Goal: Browse casually

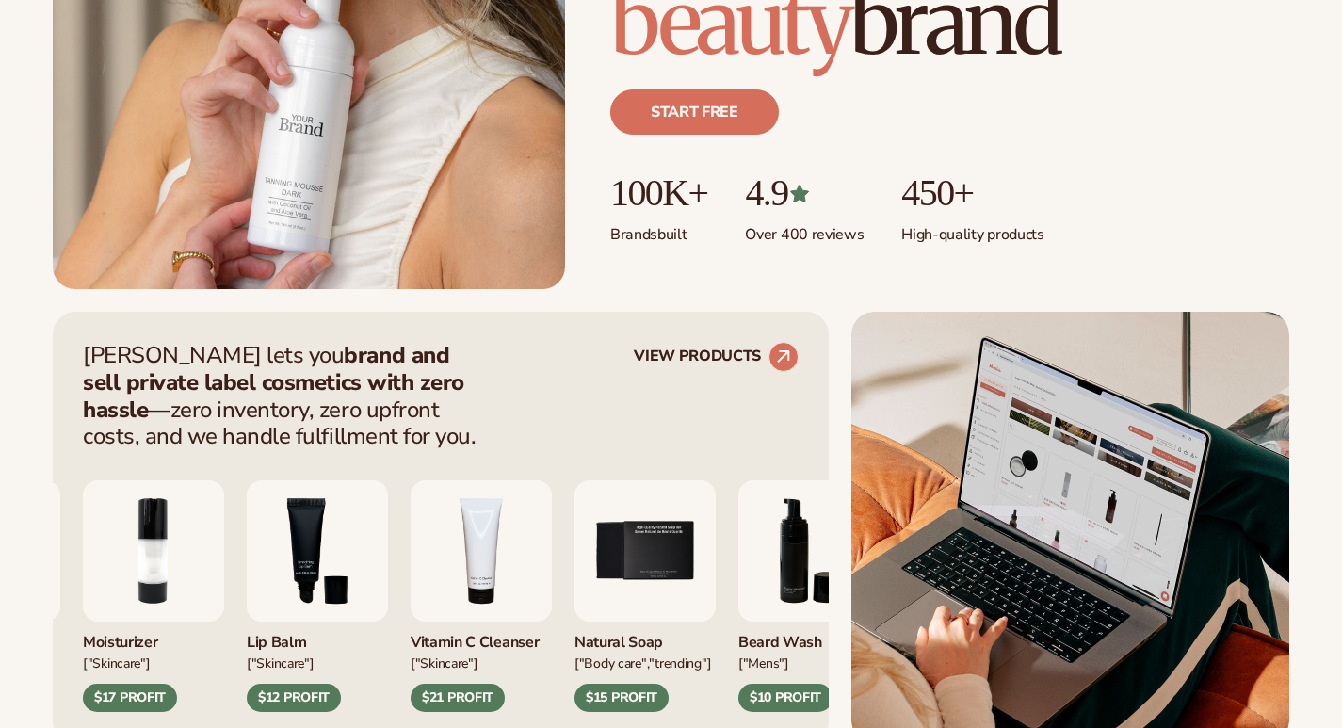
scroll to position [753, 0]
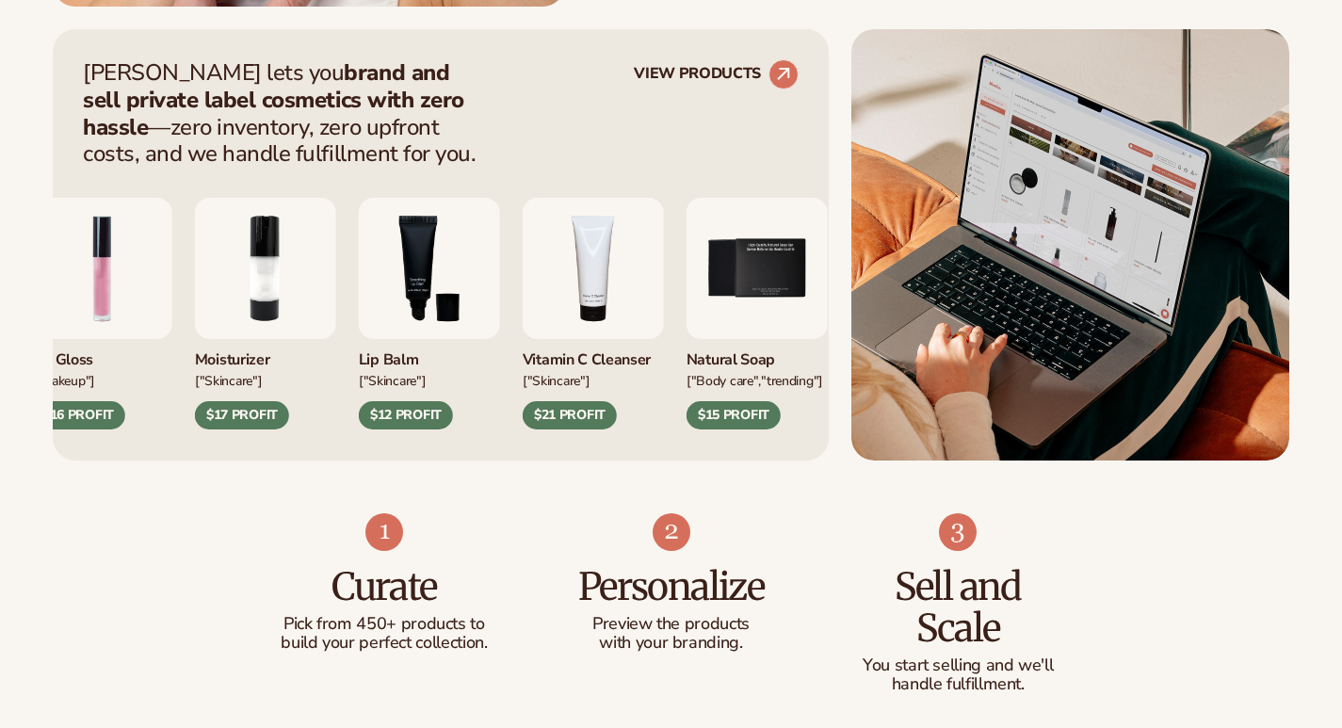
click at [584, 274] on img "4 / 9" at bounding box center [593, 268] width 141 height 141
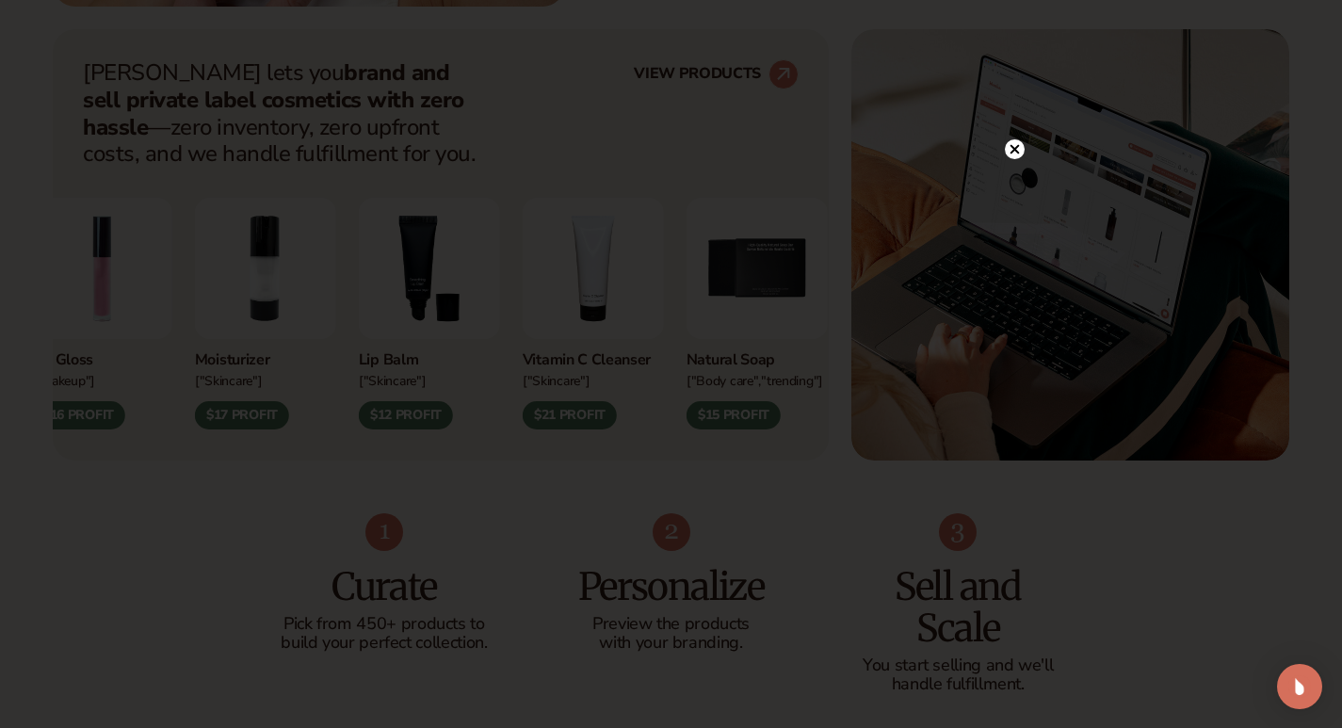
click at [1013, 149] on icon at bounding box center [1013, 149] width 9 height 9
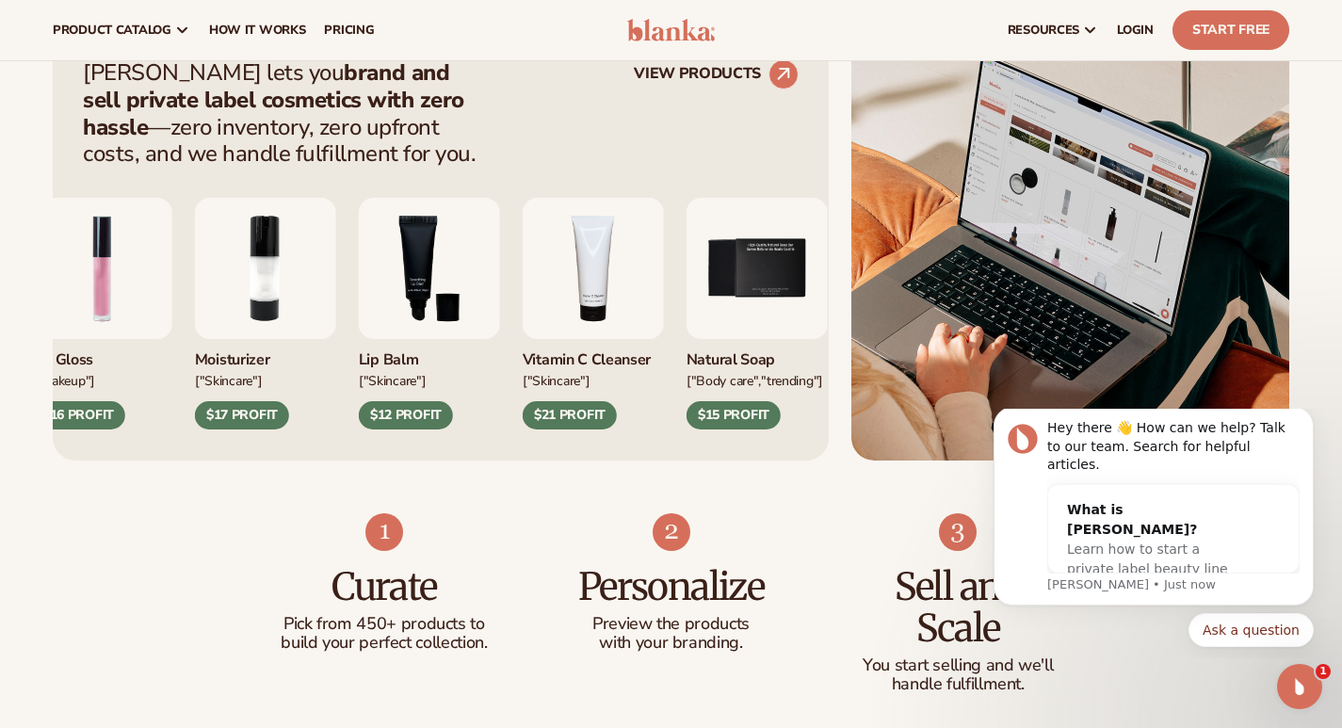
scroll to position [0, 0]
click at [594, 280] on img "4 / 9" at bounding box center [593, 268] width 141 height 141
click at [751, 278] on img "5 / 9" at bounding box center [756, 268] width 141 height 141
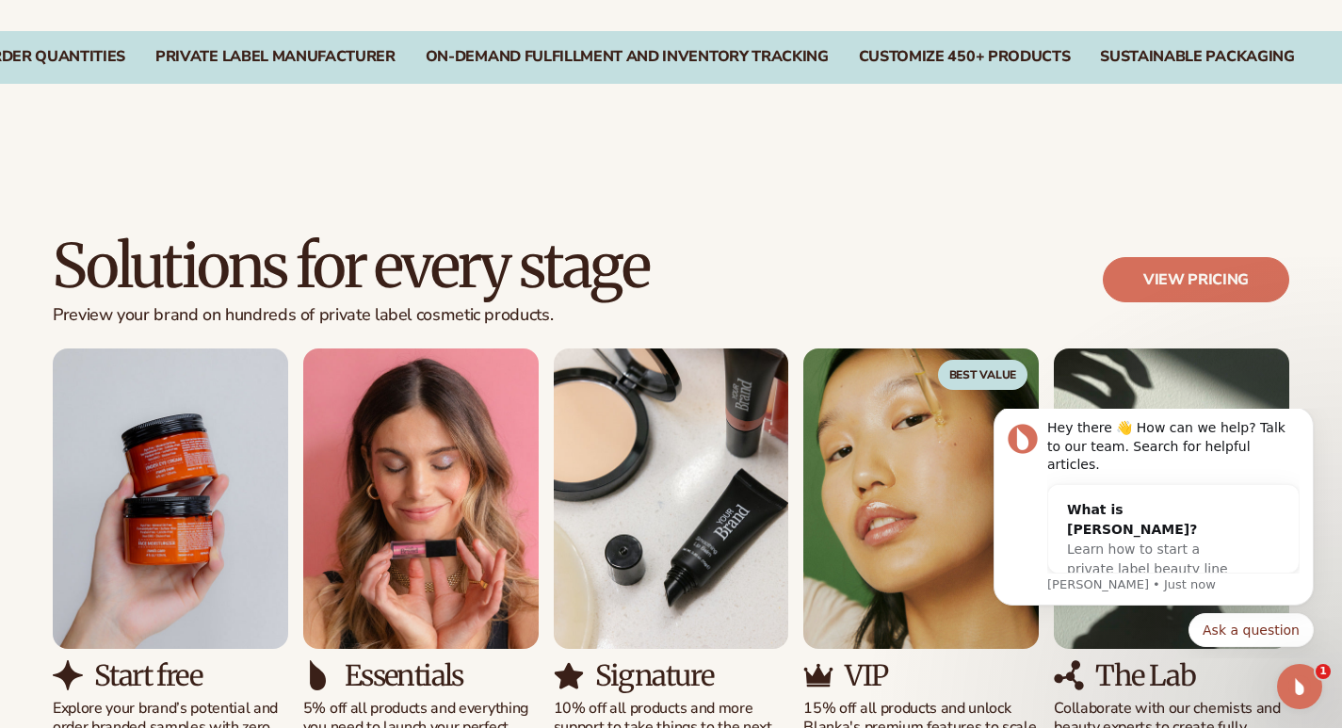
scroll to position [1789, 0]
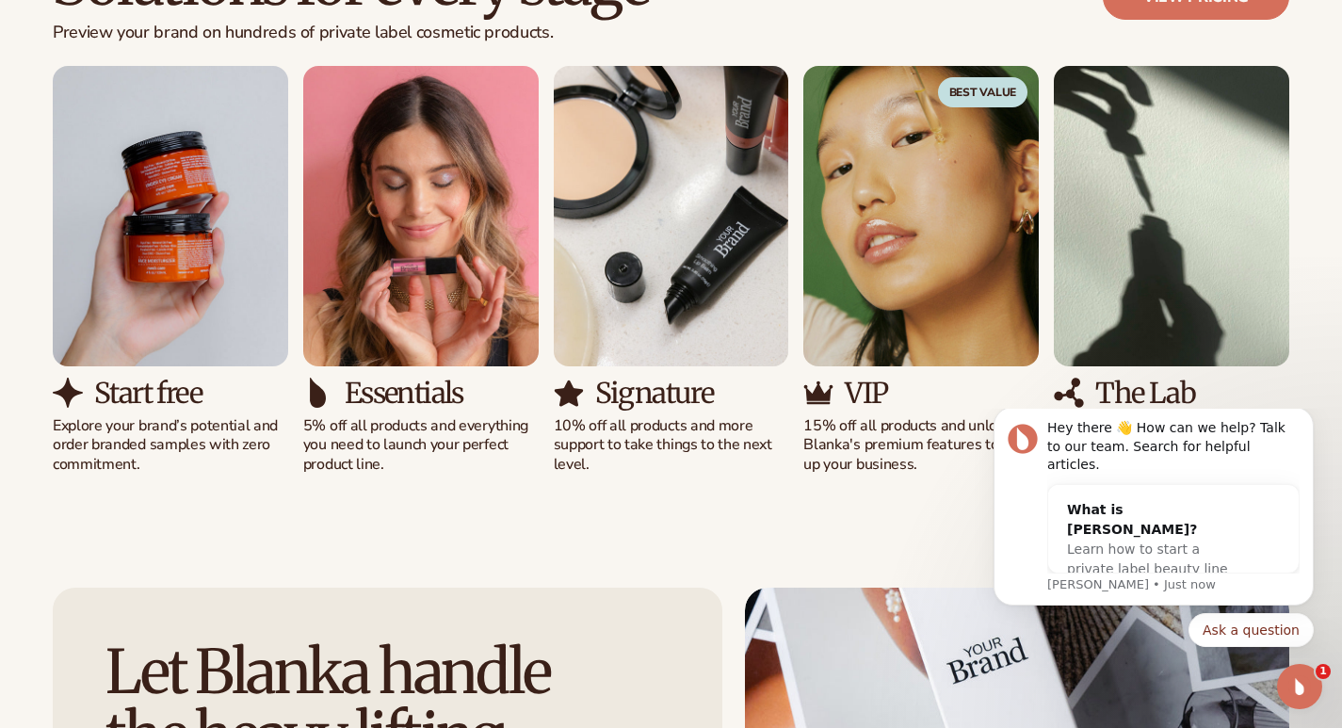
click at [974, 104] on span "Best Value" at bounding box center [983, 92] width 90 height 30
click at [937, 167] on img "4 / 5" at bounding box center [920, 216] width 235 height 300
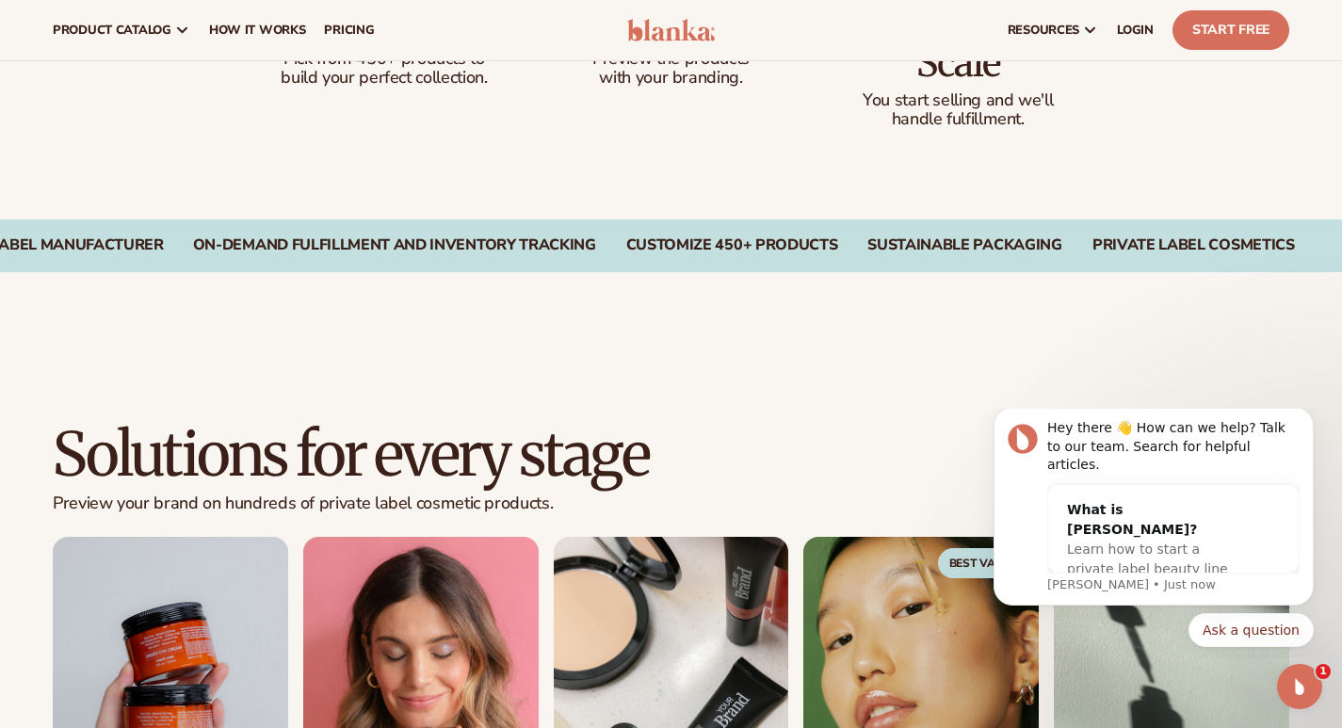
scroll to position [1036, 0]
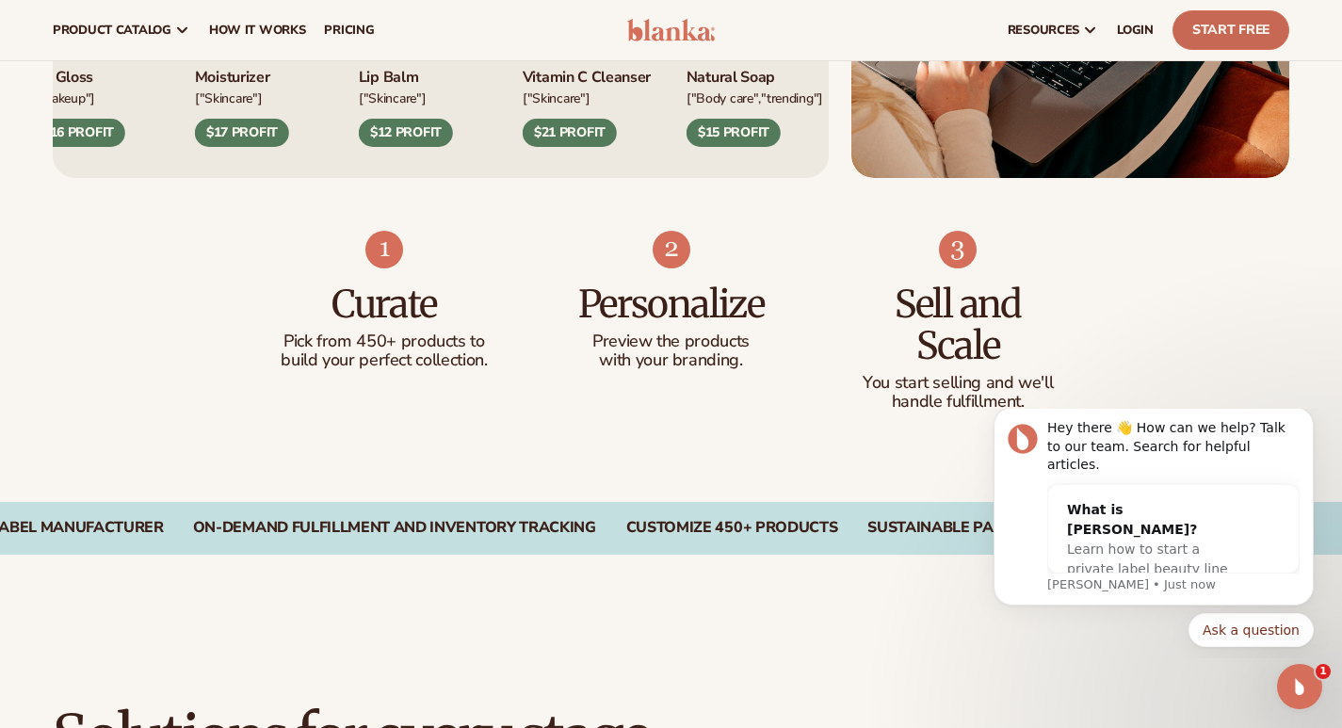
click at [1187, 30] on link "Start Free" at bounding box center [1230, 30] width 117 height 40
